Goal: Task Accomplishment & Management: Manage account settings

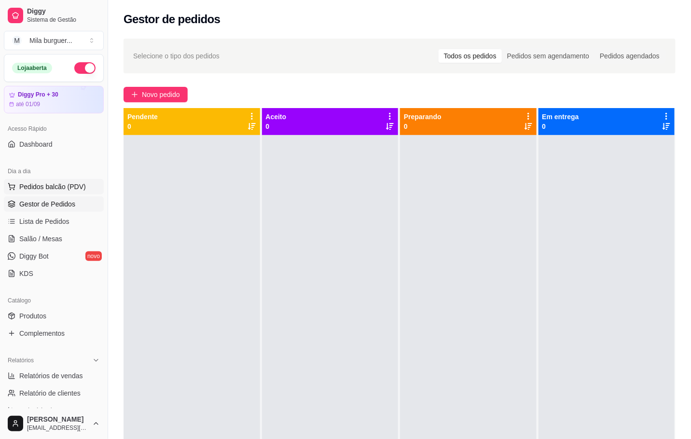
click at [36, 186] on span "Pedidos balcão (PDV)" at bounding box center [52, 187] width 67 height 10
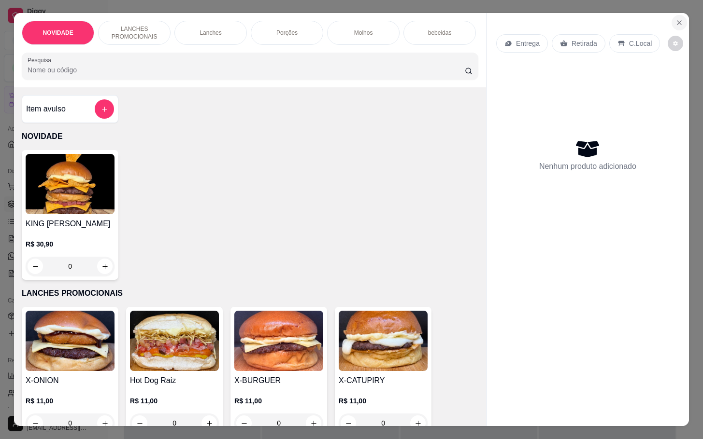
click at [675, 19] on icon "Close" at bounding box center [679, 23] width 8 height 8
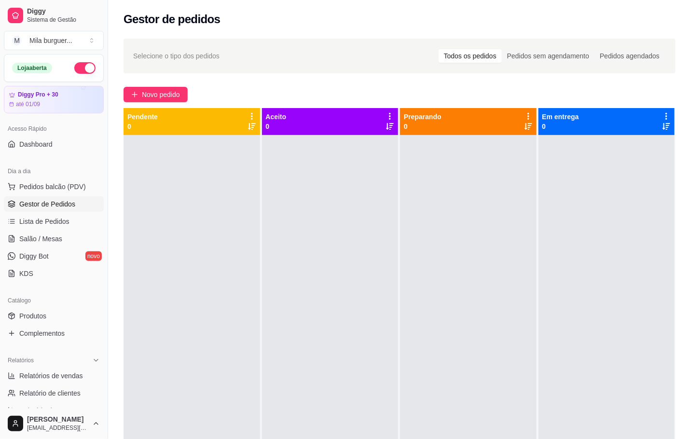
click at [82, 70] on button "button" at bounding box center [84, 68] width 21 height 12
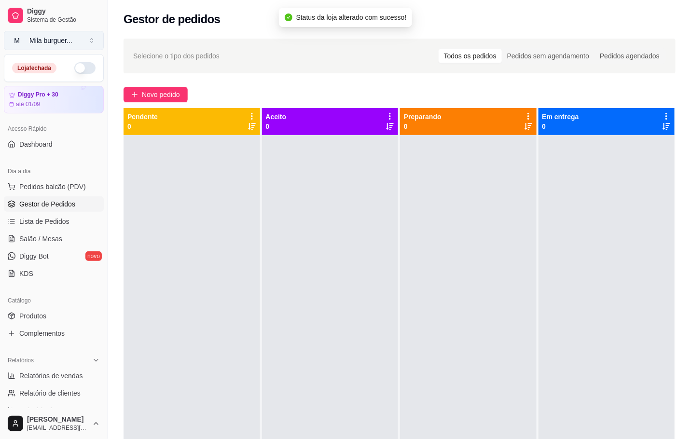
click at [90, 45] on button "M Mila burguer ..." at bounding box center [54, 40] width 100 height 19
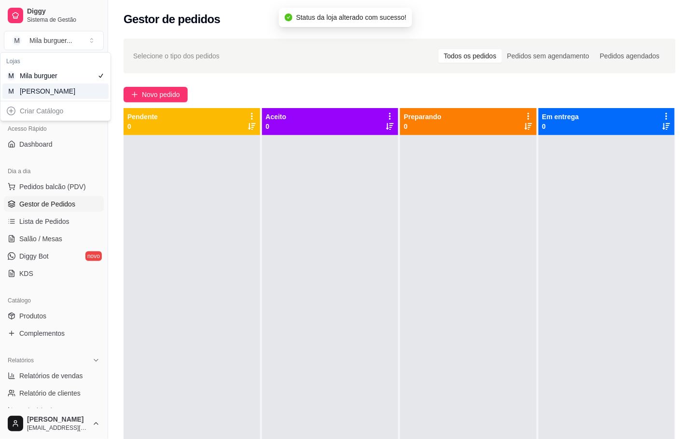
click at [56, 95] on div "[PERSON_NAME]" at bounding box center [41, 91] width 43 height 10
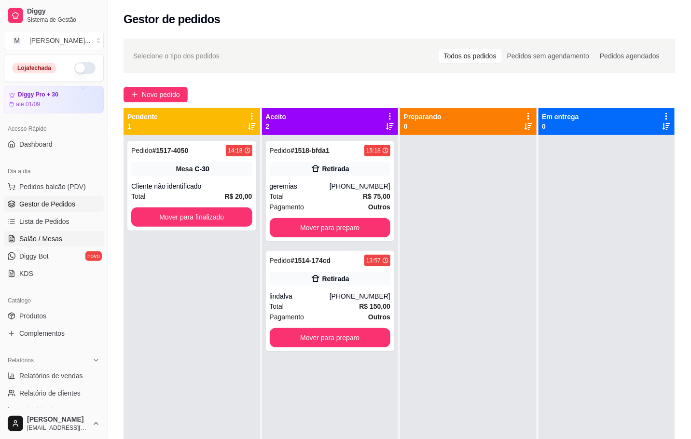
click at [56, 239] on span "Salão / Mesas" at bounding box center [40, 239] width 43 height 10
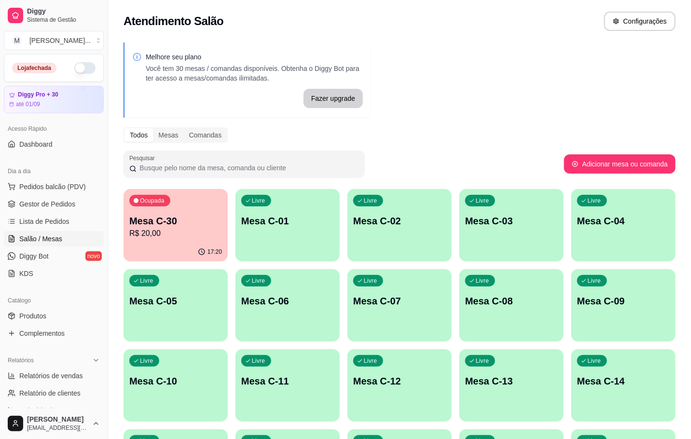
click at [160, 227] on div "Mesa C-30 R$ 20,00" at bounding box center [175, 226] width 93 height 25
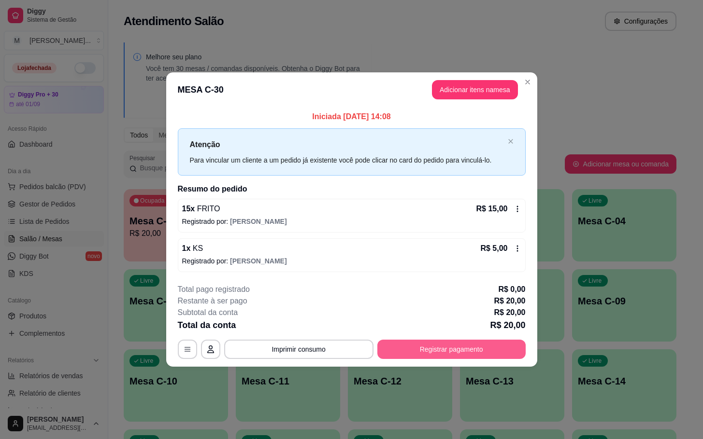
click at [413, 342] on button "Registrar pagamento" at bounding box center [451, 349] width 148 height 19
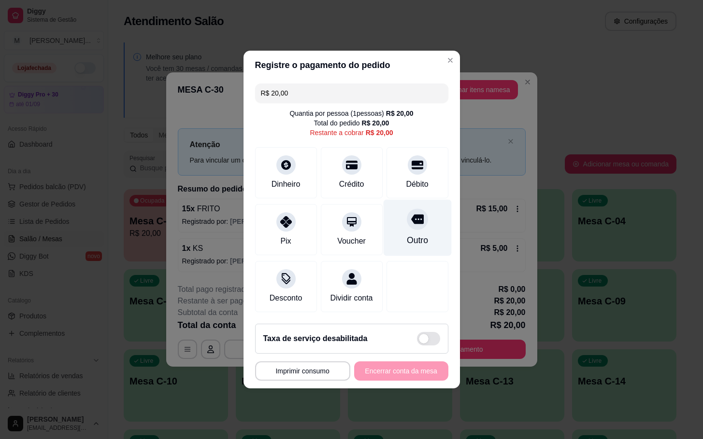
click at [406, 234] on div "Outro" at bounding box center [416, 240] width 21 height 13
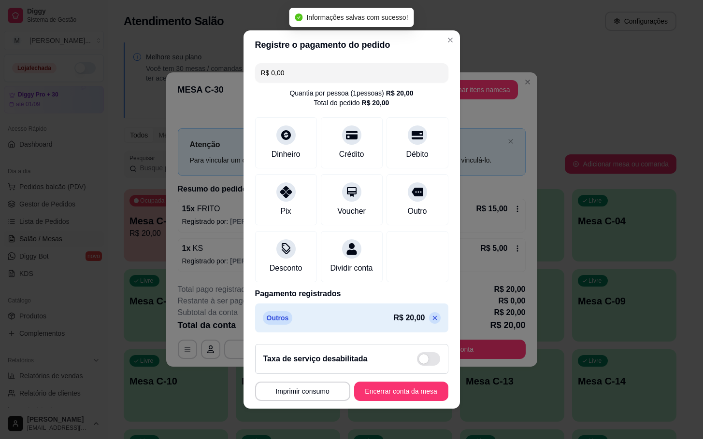
type input "R$ 0,00"
click at [406, 396] on button "Encerrar conta da mesa" at bounding box center [400, 391] width 91 height 19
